Goal: Check status: Check status

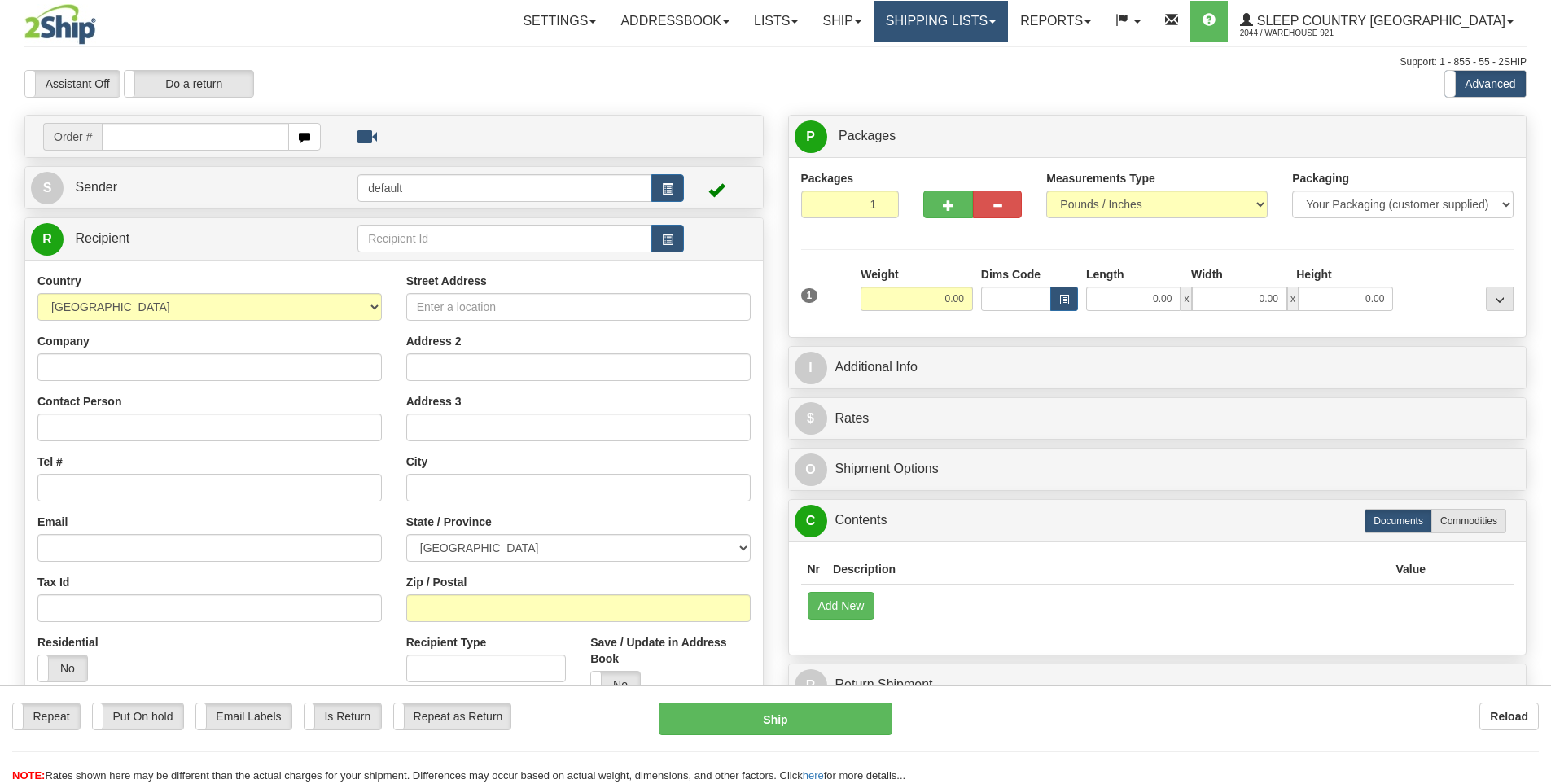
click at [1008, 22] on link "Shipping lists" at bounding box center [941, 21] width 134 height 40
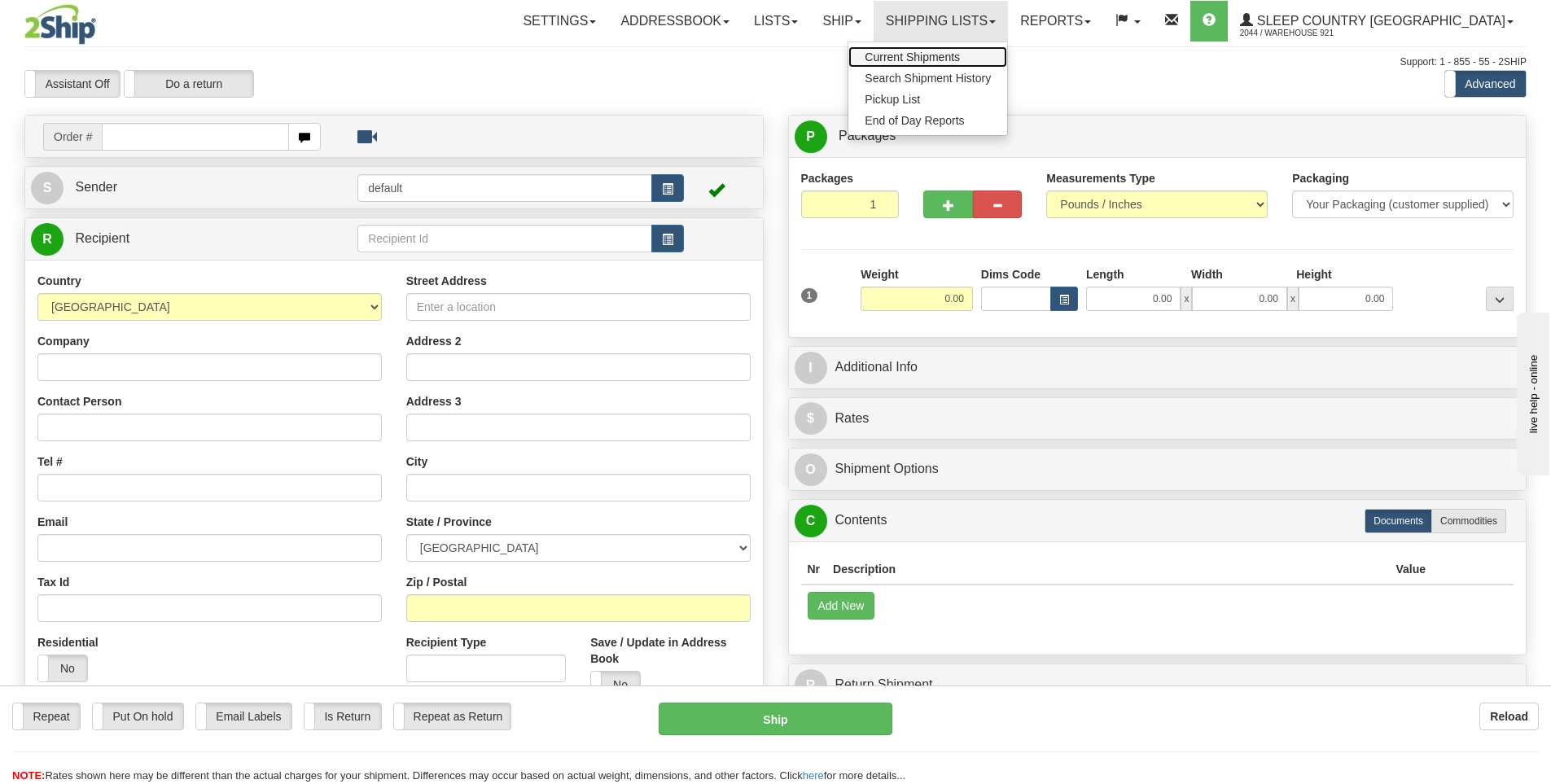
click at [960, 58] on span "Current Shipments" at bounding box center [912, 57] width 96 height 13
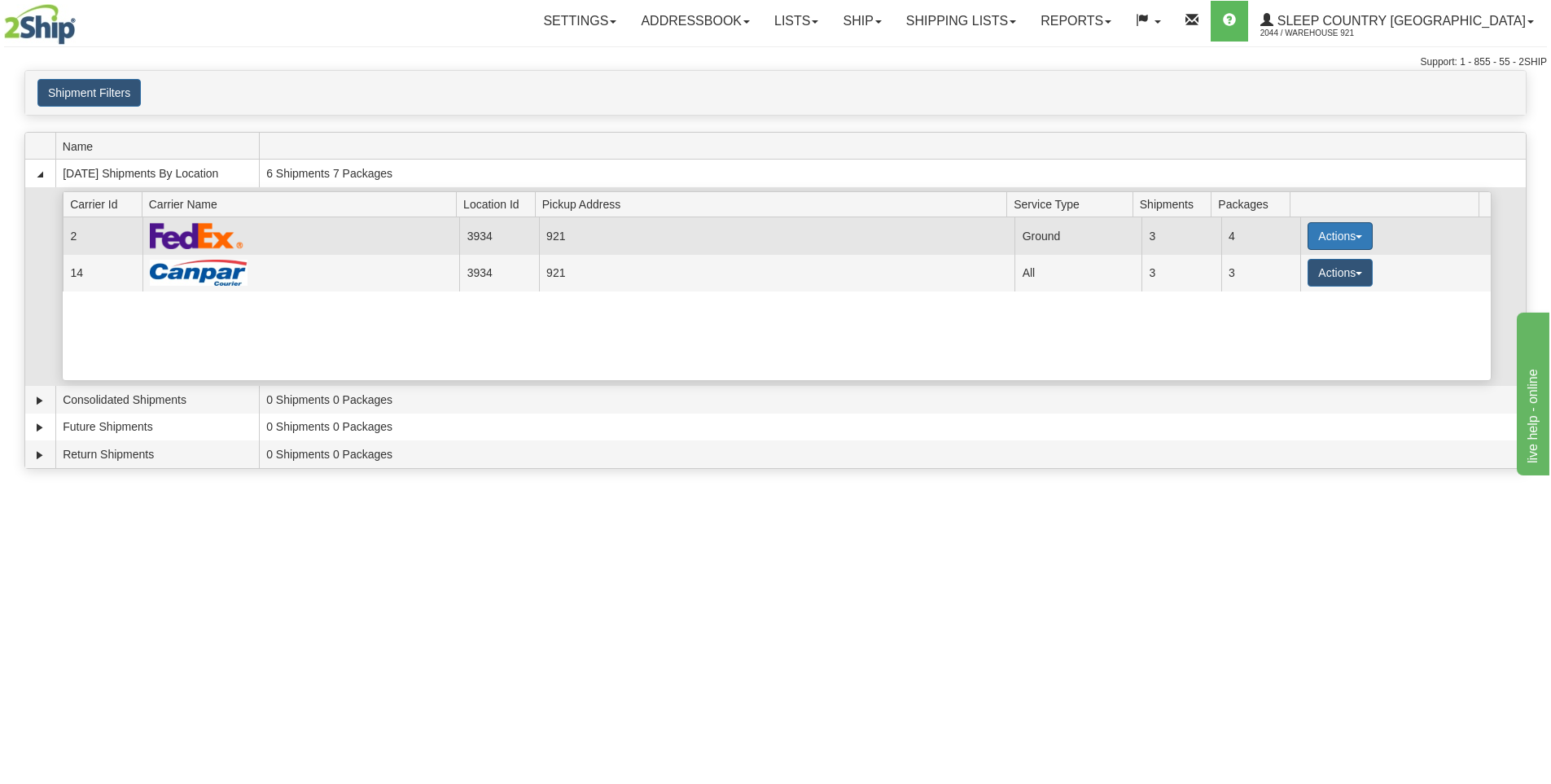
click at [1329, 224] on button "Actions" at bounding box center [1340, 236] width 65 height 28
click at [1301, 262] on span "Details" at bounding box center [1280, 266] width 44 height 11
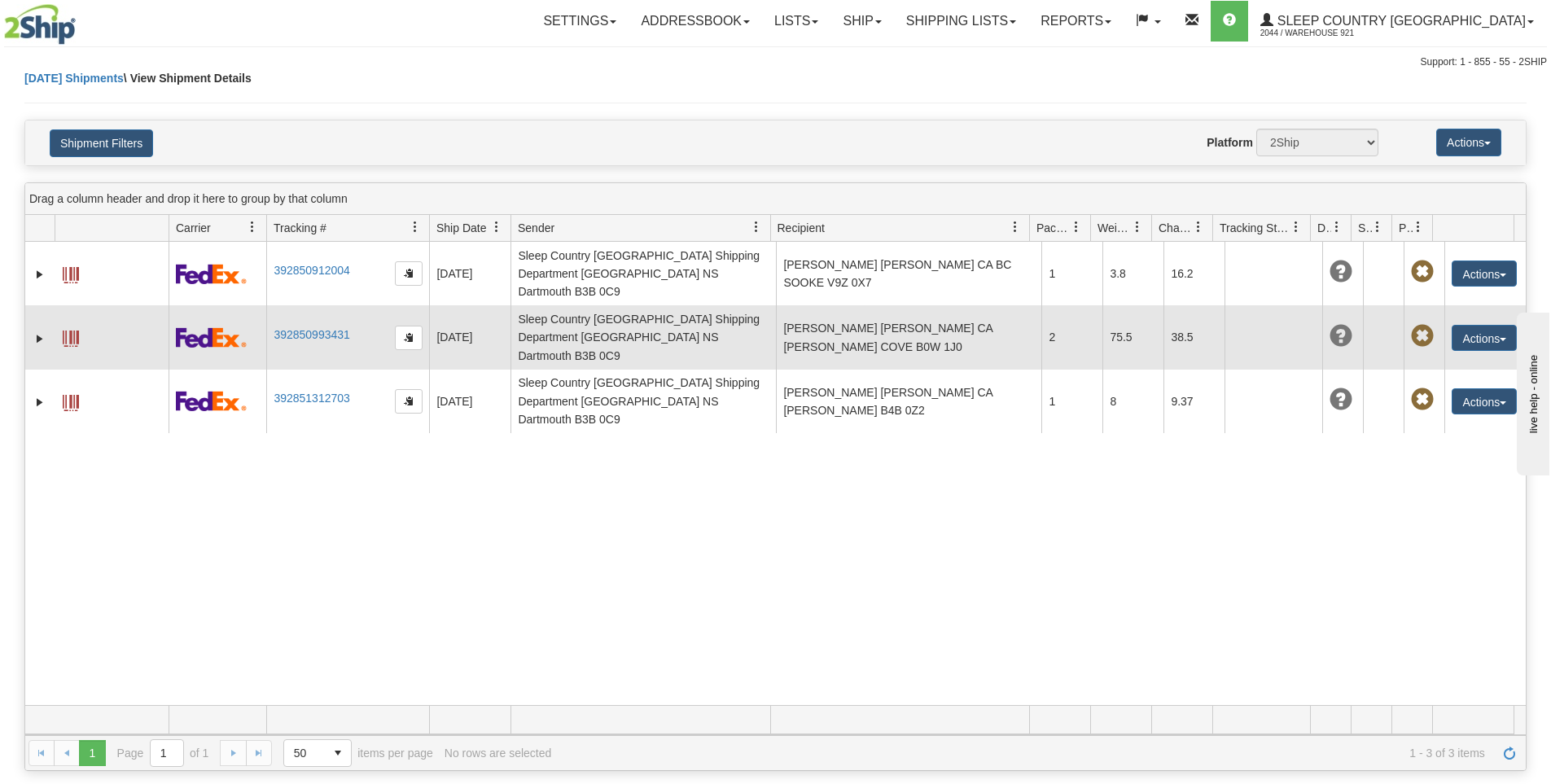
click at [68, 330] on span at bounding box center [71, 338] width 16 height 16
